Goal: Information Seeking & Learning: Learn about a topic

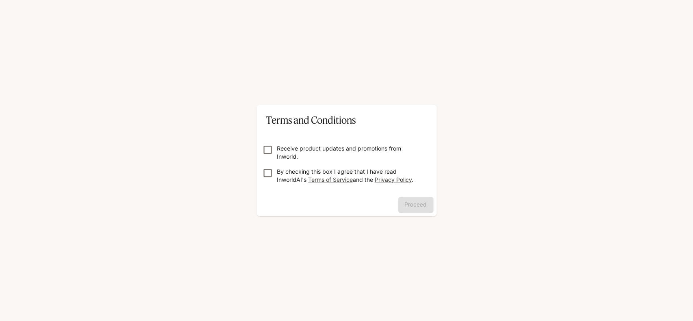
click at [294, 147] on p "Receive product updates and promotions from Inworld." at bounding box center [350, 152] width 146 height 16
click at [357, 172] on p "By checking this box I agree that I have read InworldAI's Terms of Service and …" at bounding box center [350, 176] width 146 height 16
click at [403, 209] on button "Proceed" at bounding box center [415, 205] width 35 height 16
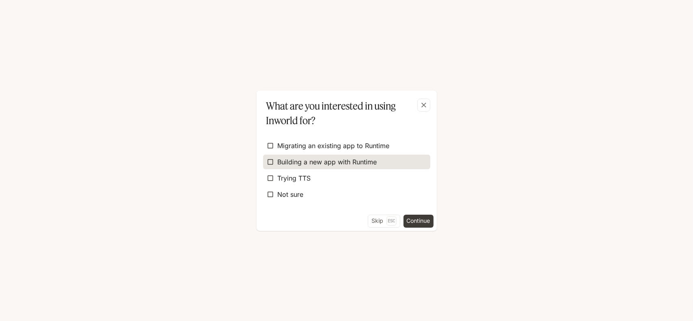
click at [341, 161] on span "Building a new app with Runtime" at bounding box center [327, 162] width 99 height 10
click at [418, 224] on button "Continue" at bounding box center [418, 221] width 30 height 13
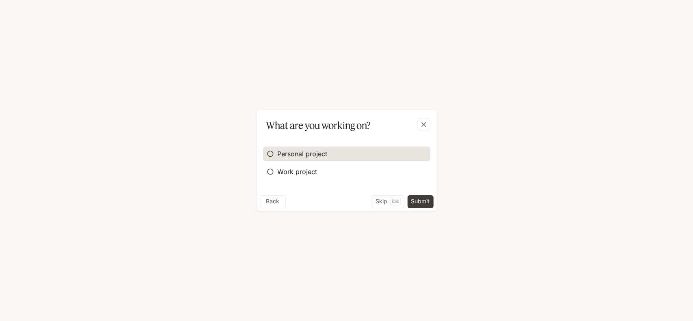
click at [286, 153] on span "Personal project" at bounding box center [303, 154] width 50 height 10
click at [416, 198] on button "Submit" at bounding box center [420, 201] width 26 height 13
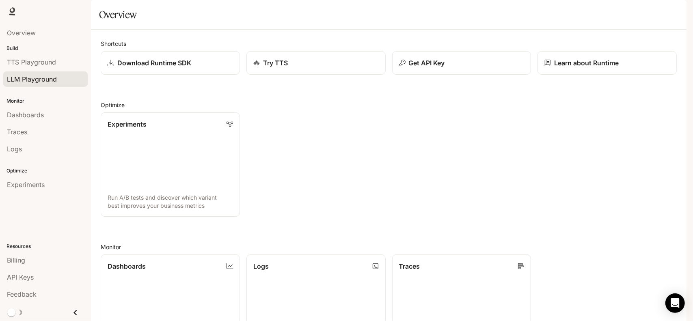
click at [42, 73] on link "LLM Playground" at bounding box center [45, 78] width 84 height 15
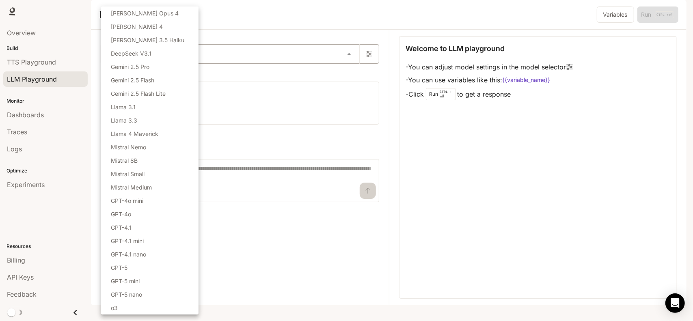
click at [126, 75] on body "Skip to main content Runtime Runtime Documentation Documentation Portal Overvie…" at bounding box center [346, 160] width 693 height 321
click at [287, 107] on div at bounding box center [346, 160] width 693 height 321
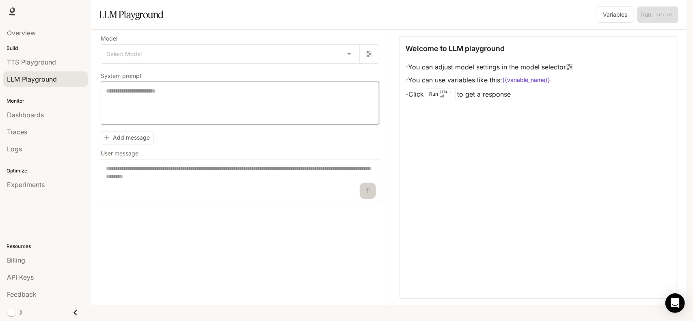
click at [178, 119] on textarea at bounding box center [240, 103] width 268 height 32
click at [34, 264] on div "Billing" at bounding box center [45, 260] width 77 height 10
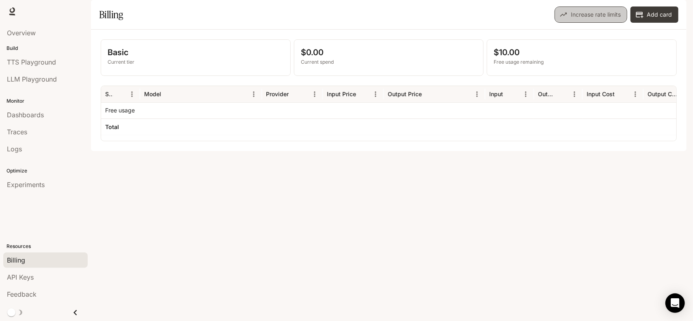
click at [584, 23] on button "Increase rate limits" at bounding box center [590, 14] width 73 height 16
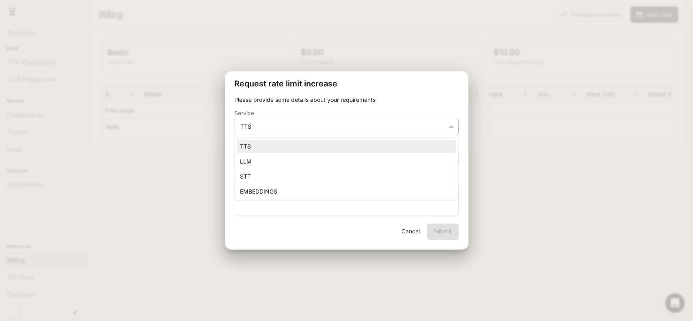
click at [302, 124] on body "**********" at bounding box center [346, 160] width 693 height 321
click at [302, 124] on div at bounding box center [346, 160] width 693 height 321
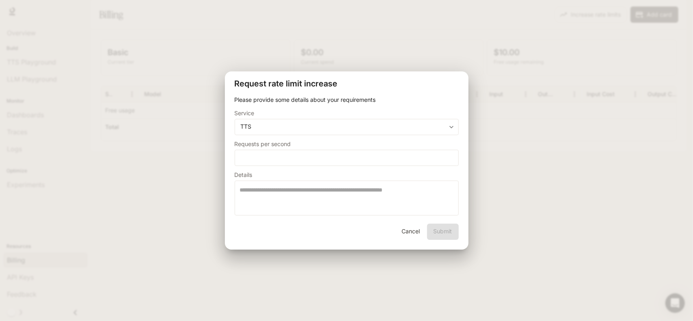
click at [304, 58] on div "**********" at bounding box center [346, 160] width 693 height 321
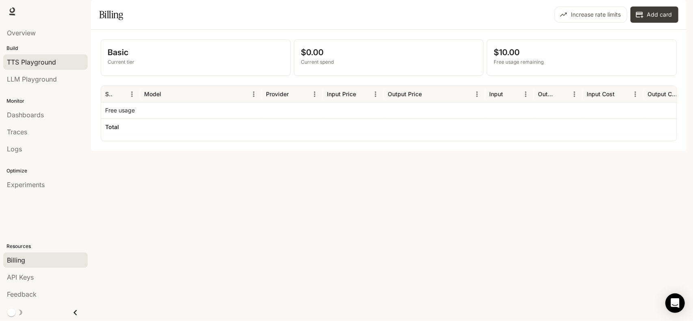
click at [42, 60] on span "TTS Playground" at bounding box center [31, 62] width 49 height 10
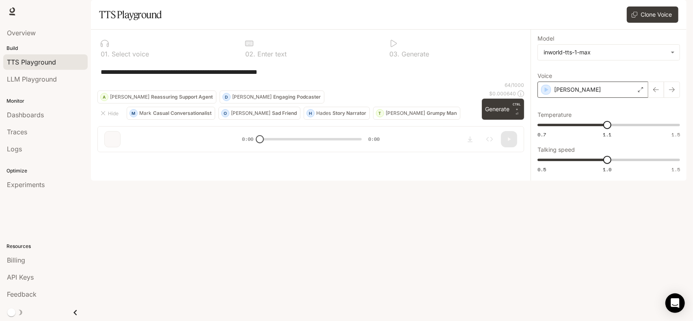
click at [627, 98] on div "Dennis" at bounding box center [592, 90] width 111 height 16
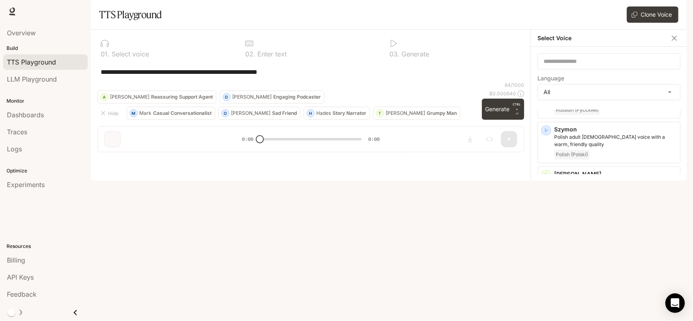
scroll to position [1919, 0]
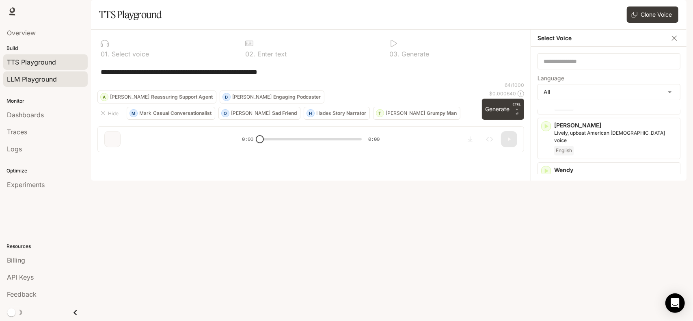
click at [32, 78] on span "LLM Playground" at bounding box center [32, 79] width 50 height 10
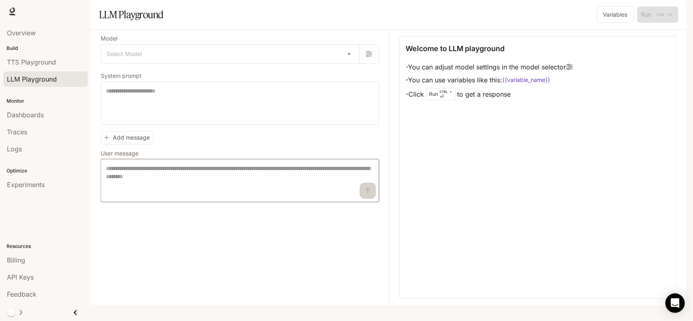
click at [181, 194] on textarea at bounding box center [240, 180] width 268 height 32
click at [150, 119] on textarea at bounding box center [240, 103] width 268 height 32
click at [166, 76] on body "Skip to main content Runtime Runtime Documentation Documentation Portal Overvie…" at bounding box center [346, 160] width 693 height 321
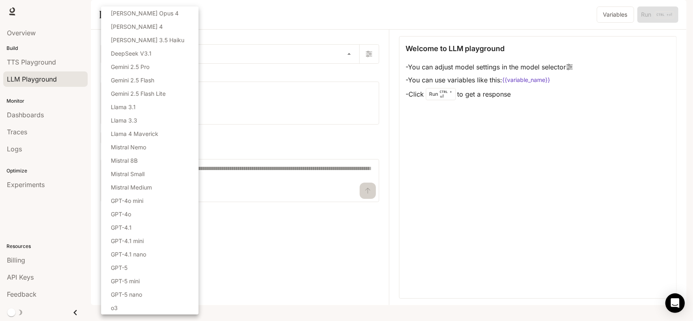
click at [244, 119] on div at bounding box center [346, 160] width 693 height 321
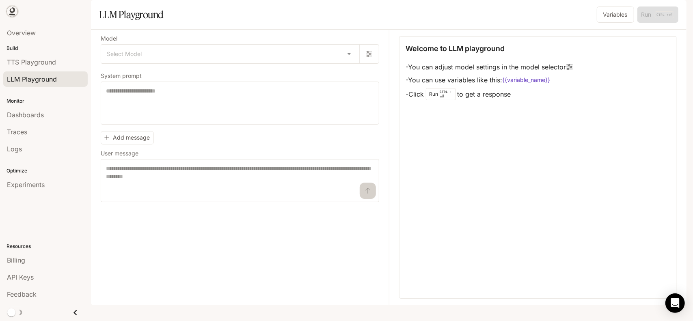
click at [11, 10] on icon at bounding box center [12, 11] width 8 height 8
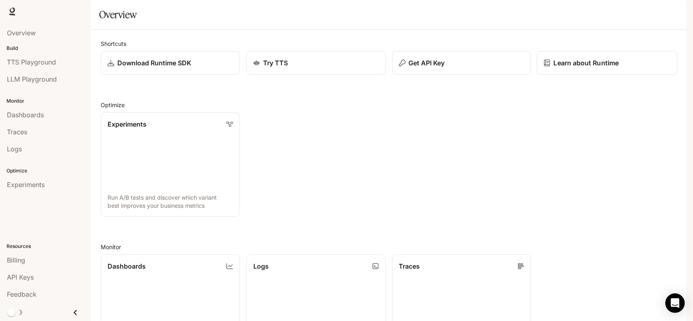
click at [578, 68] on p "Learn about Runtime" at bounding box center [585, 63] width 65 height 10
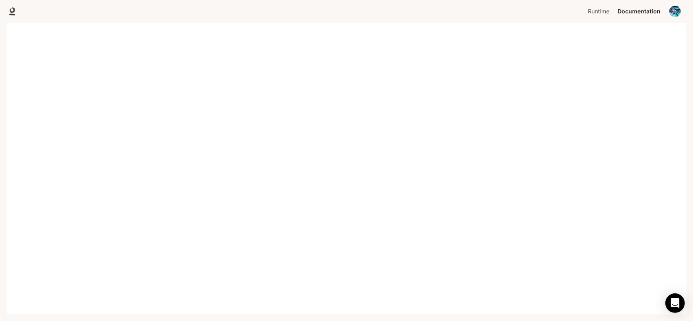
click at [4, 11] on div at bounding box center [48, 20] width 103 height 30
